Goal: Task Accomplishment & Management: Use online tool/utility

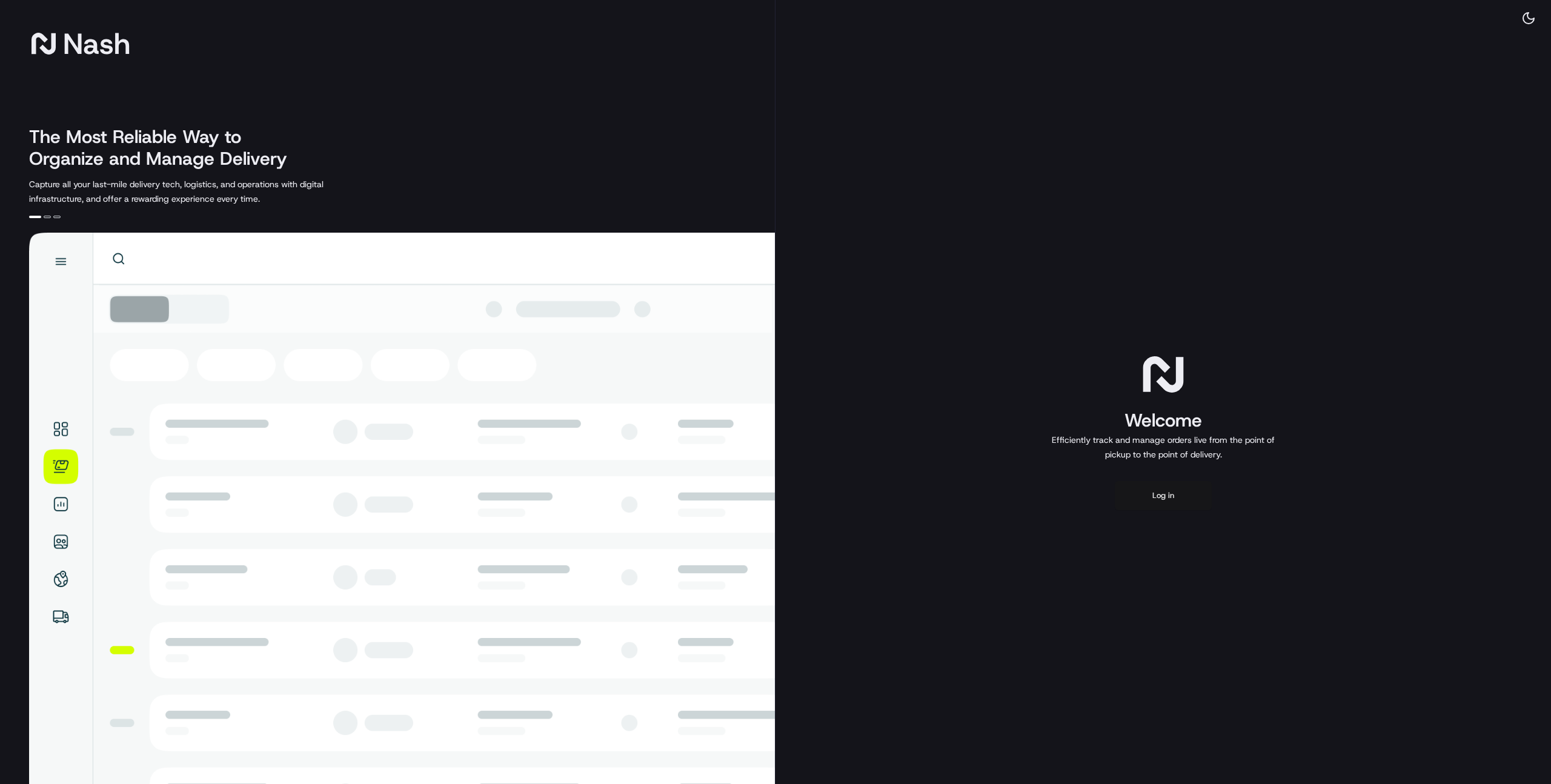
click at [1167, 492] on button "Log in" at bounding box center [1163, 495] width 97 height 29
